Goal: Transaction & Acquisition: Subscribe to service/newsletter

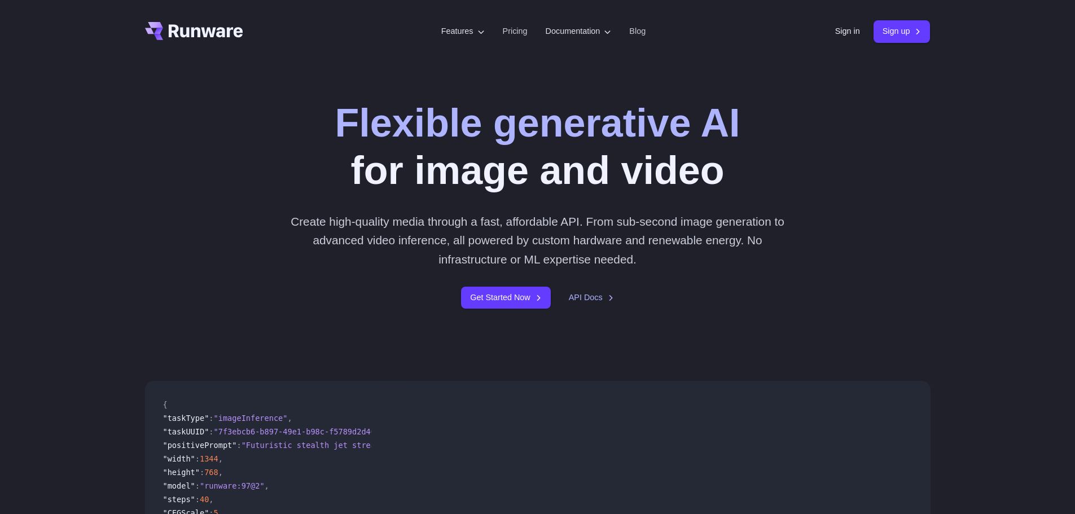
click at [825, 30] on header "Features Tasks Image generation Video generation Sonic Inference Engine™ Models…" at bounding box center [538, 31] width 813 height 63
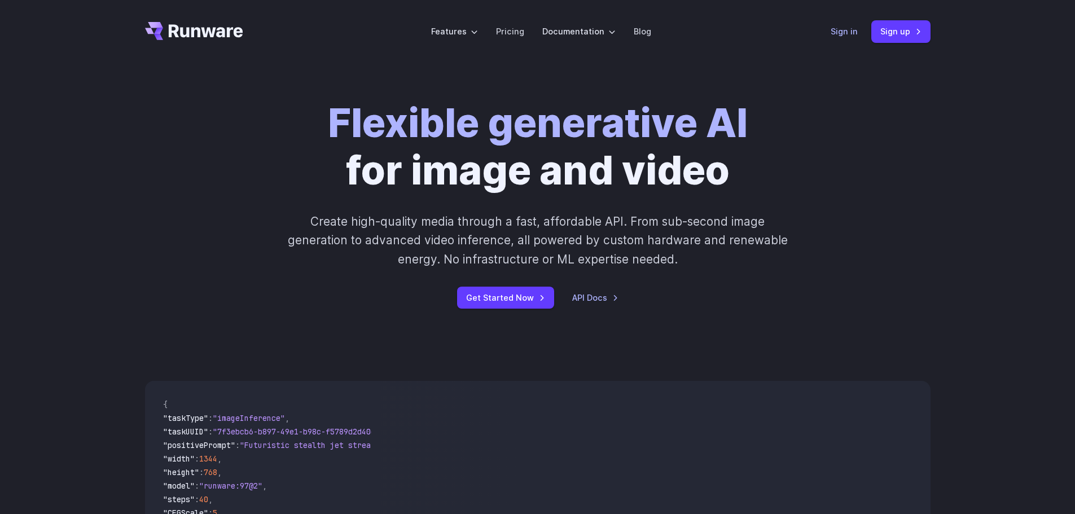
click at [834, 29] on link "Sign in" at bounding box center [844, 31] width 27 height 13
click at [890, 28] on link "Sign up" at bounding box center [901, 31] width 59 height 22
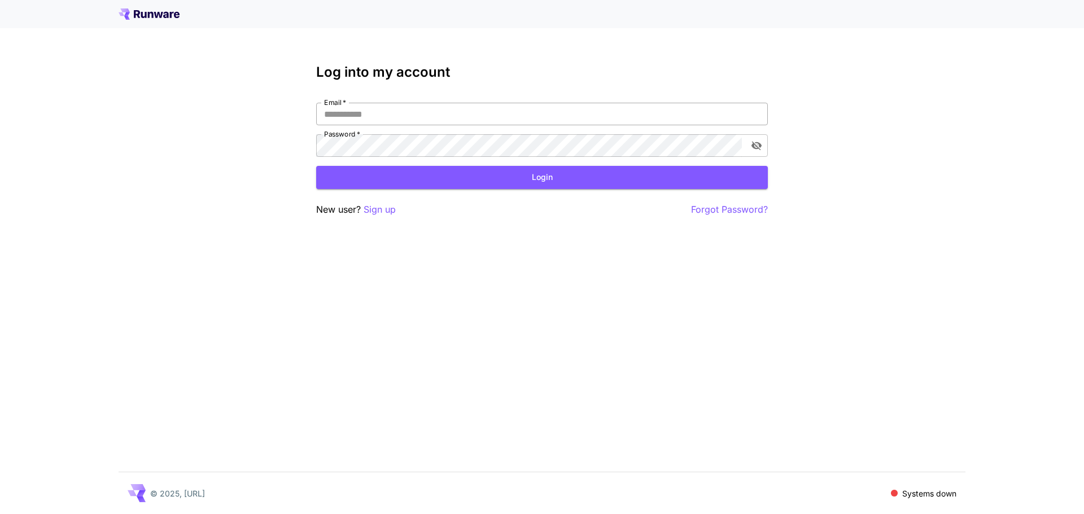
click at [462, 113] on input "Email   *" at bounding box center [542, 114] width 452 height 23
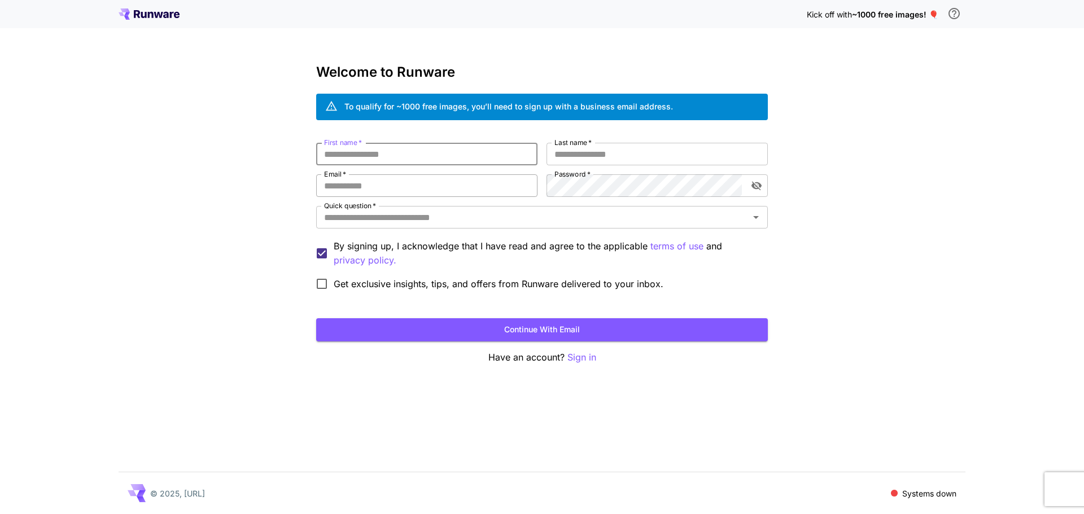
drag, startPoint x: 414, startPoint y: 158, endPoint x: 409, endPoint y: 180, distance: 23.3
click at [413, 159] on input "First name   *" at bounding box center [426, 154] width 221 height 23
drag, startPoint x: 410, startPoint y: 182, endPoint x: 416, endPoint y: 189, distance: 9.2
click at [410, 182] on input "Email   *" at bounding box center [426, 185] width 221 height 23
click at [566, 221] on input "Quick question   *" at bounding box center [533, 217] width 426 height 16
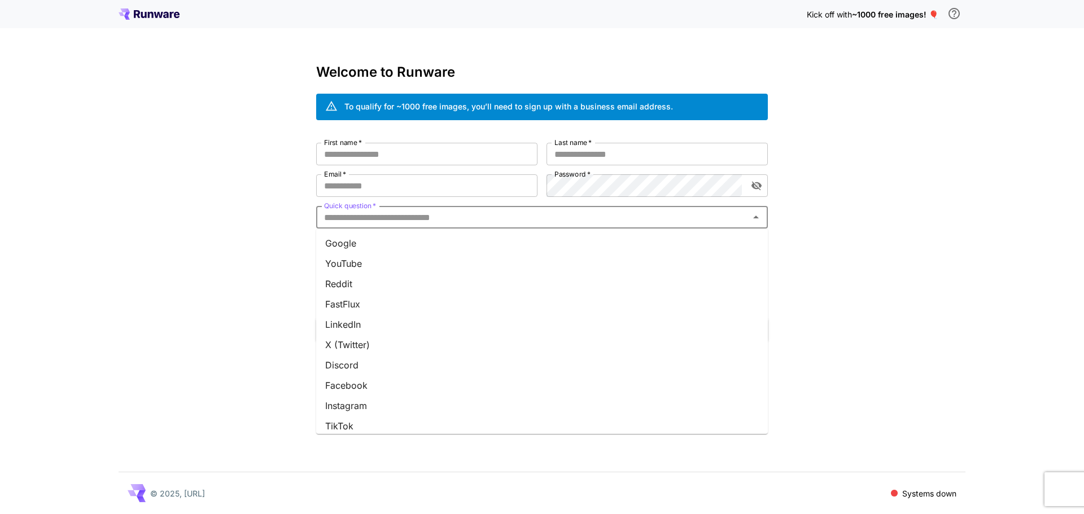
drag, startPoint x: 217, startPoint y: 242, endPoint x: 620, endPoint y: 136, distance: 416.3
click at [218, 242] on div "Kick off with ~1000 free images! 🎈 Welcome to Runware To qualify for ~1000 free…" at bounding box center [542, 257] width 1084 height 514
